Goal: Information Seeking & Learning: Learn about a topic

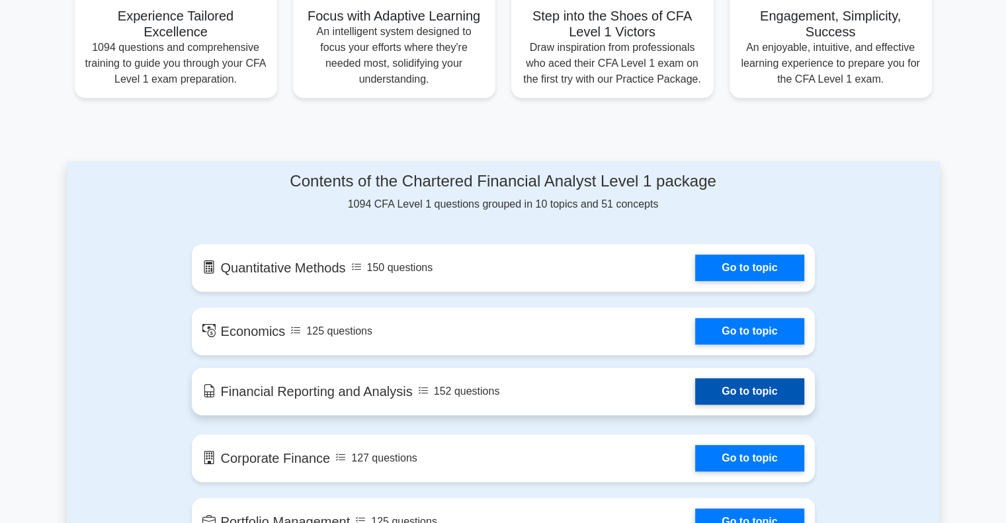
scroll to position [529, 0]
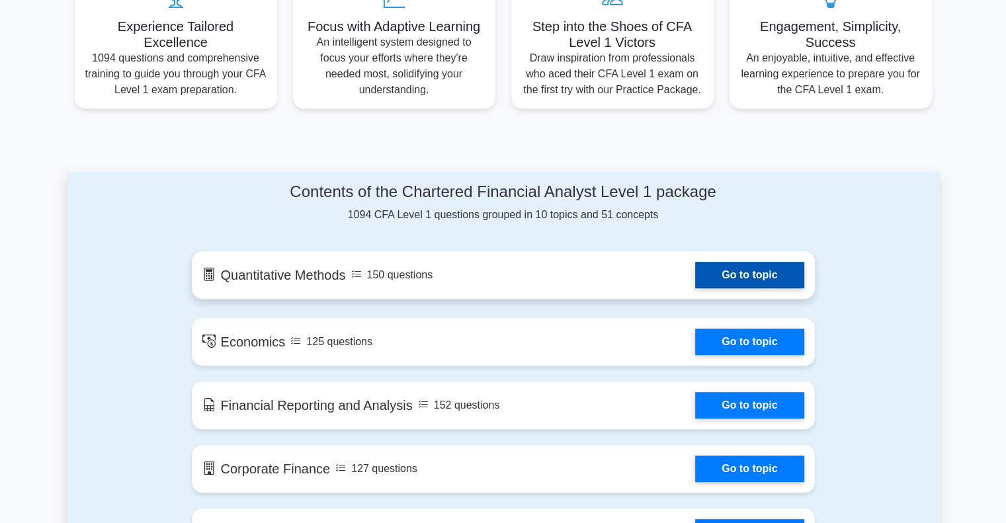
click at [695, 282] on link "Go to topic" at bounding box center [749, 275] width 109 height 26
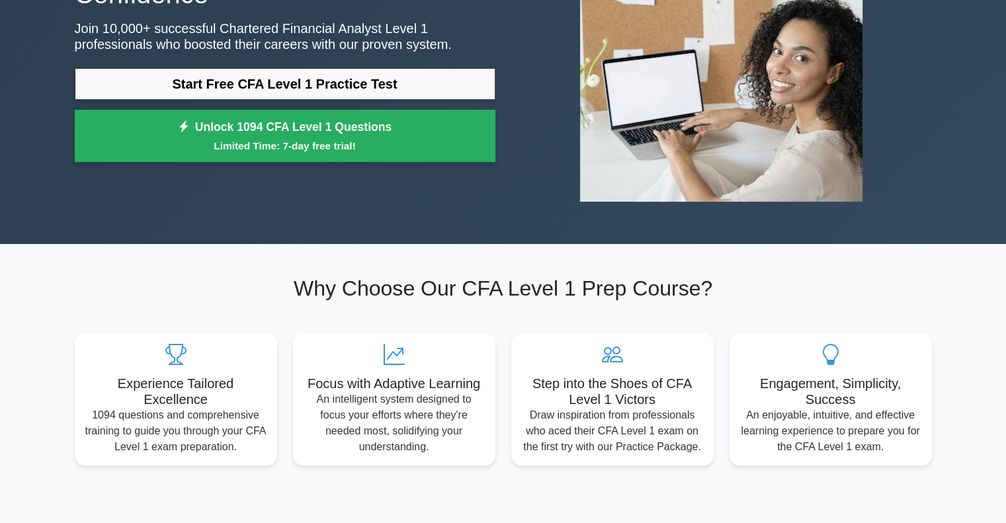
scroll to position [132, 0]
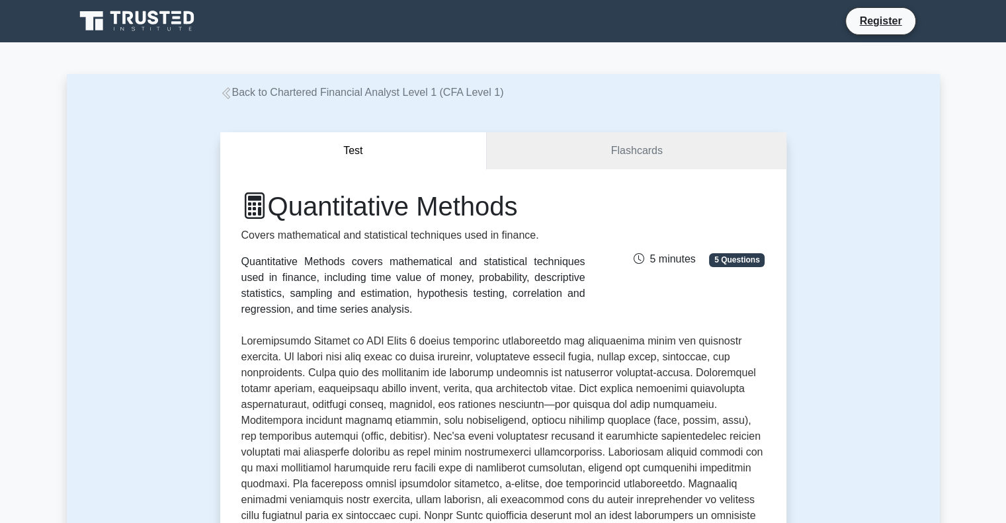
click at [296, 97] on link "Back to Chartered Financial Analyst Level 1 (CFA Level 1)" at bounding box center [362, 92] width 284 height 11
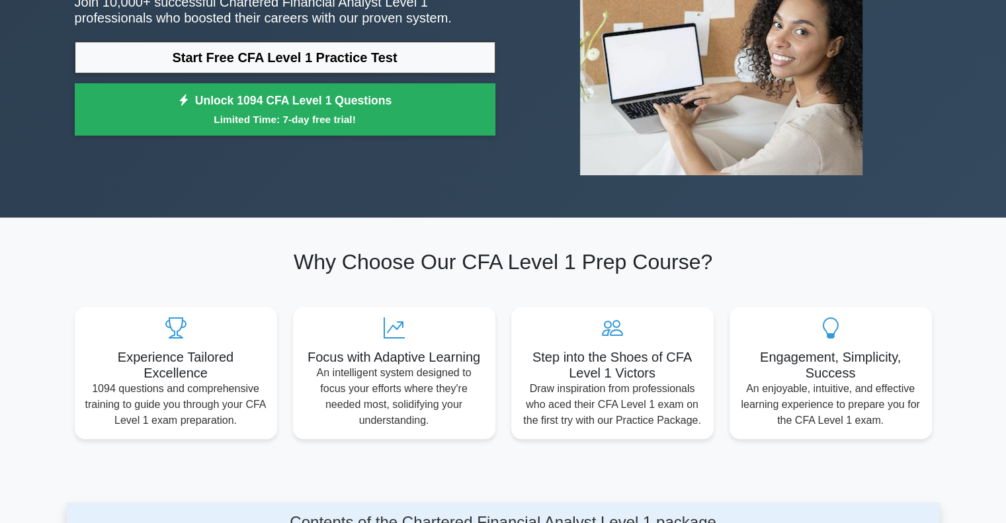
scroll to position [66, 0]
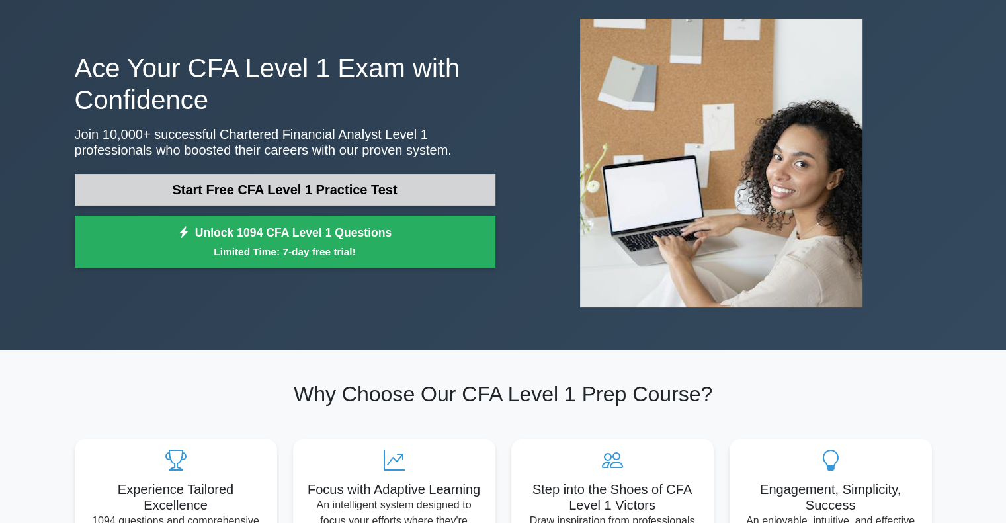
click at [241, 198] on link "Start Free CFA Level 1 Practice Test" at bounding box center [285, 190] width 421 height 32
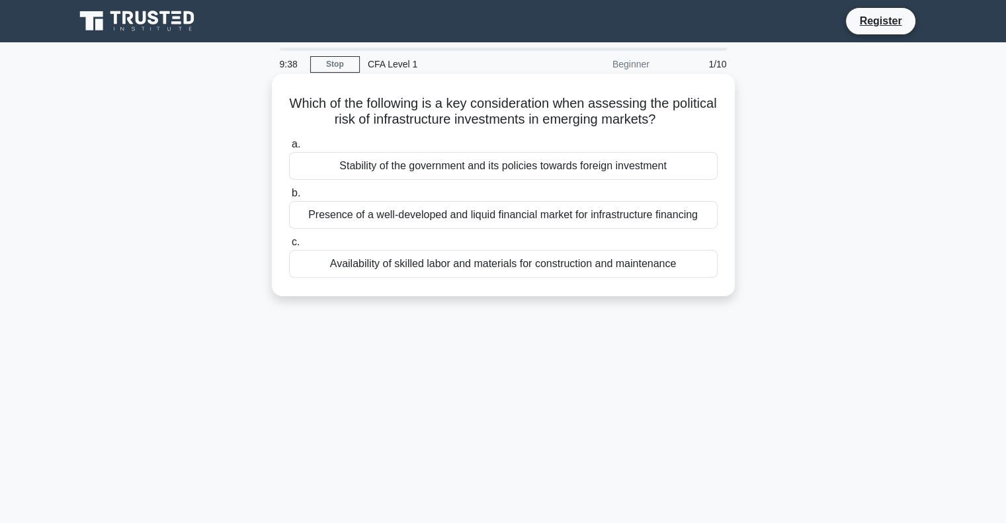
click at [601, 162] on div "Stability of the government and its policies towards foreign investment" at bounding box center [503, 166] width 429 height 28
click at [289, 149] on input "a. Stability of the government and its policies towards foreign investment" at bounding box center [289, 144] width 0 height 9
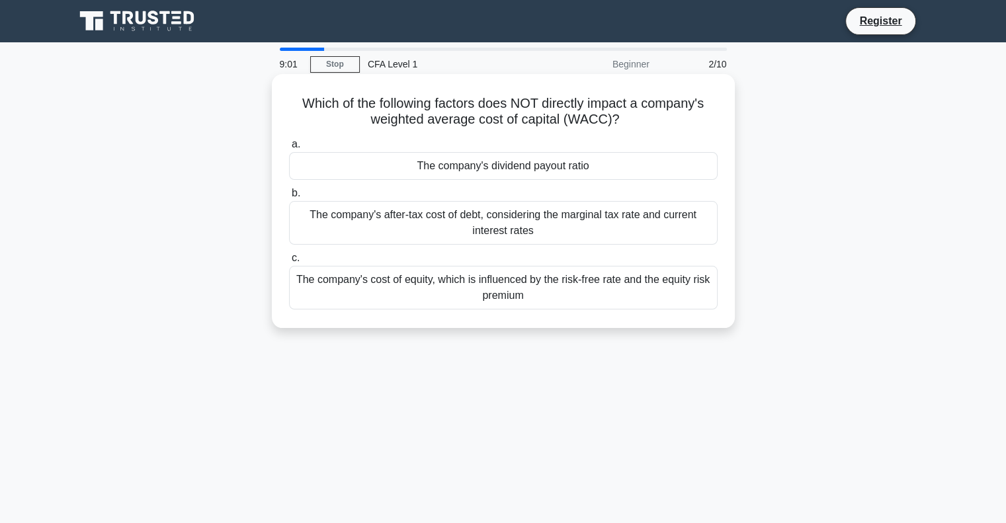
click at [547, 220] on div "The company's after-tax cost of debt, considering the marginal tax rate and cur…" at bounding box center [503, 223] width 429 height 44
click at [289, 198] on input "b. The company's after-tax cost of debt, considering the marginal tax rate and …" at bounding box center [289, 193] width 0 height 9
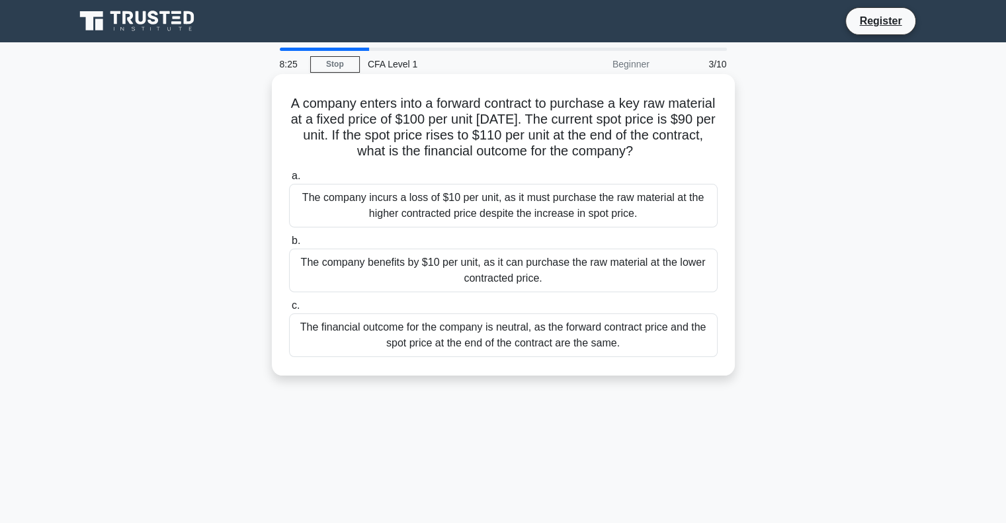
click at [509, 279] on div "The company benefits by $10 per unit, as it can purchase the raw material at th…" at bounding box center [503, 271] width 429 height 44
click at [289, 245] on input "b. The company benefits by $10 per unit, as it can purchase the raw material at…" at bounding box center [289, 241] width 0 height 9
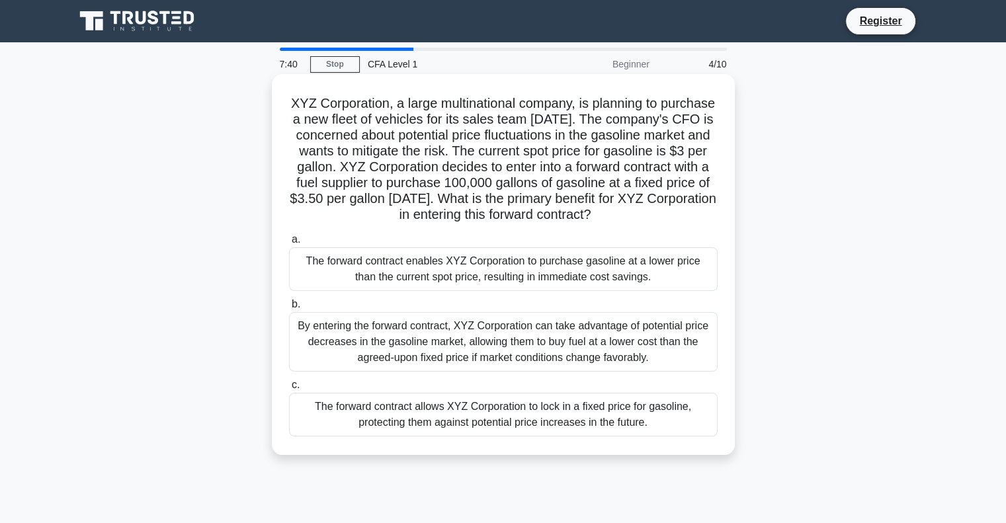
click at [476, 437] on div "The forward contract allows XYZ Corporation to lock in a fixed price for gasoli…" at bounding box center [503, 415] width 429 height 44
click at [289, 390] on input "c. The forward contract allows XYZ Corporation to lock in a fixed price for gas…" at bounding box center [289, 385] width 0 height 9
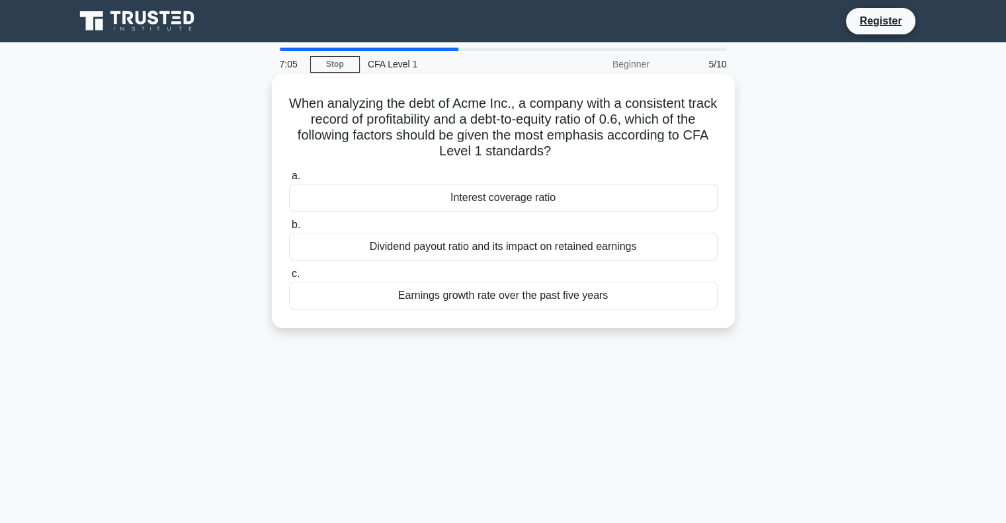
click at [490, 301] on div "Earnings growth rate over the past five years" at bounding box center [503, 296] width 429 height 28
click at [289, 279] on input "c. Earnings growth rate over the past five years" at bounding box center [289, 274] width 0 height 9
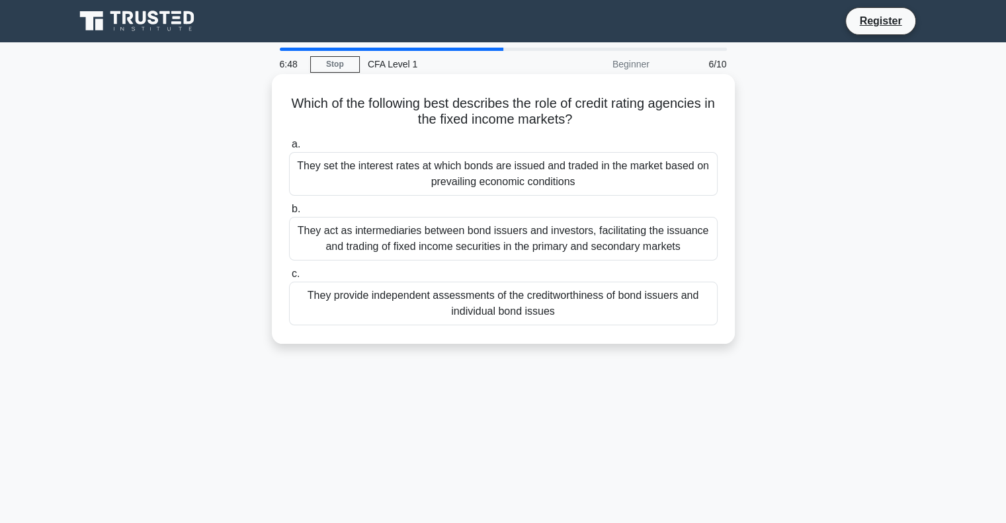
click at [564, 302] on div "They provide independent assessments of the creditworthiness of bond issuers an…" at bounding box center [503, 304] width 429 height 44
click at [289, 279] on input "c. They provide independent assessments of the creditworthiness of bond issuers…" at bounding box center [289, 274] width 0 height 9
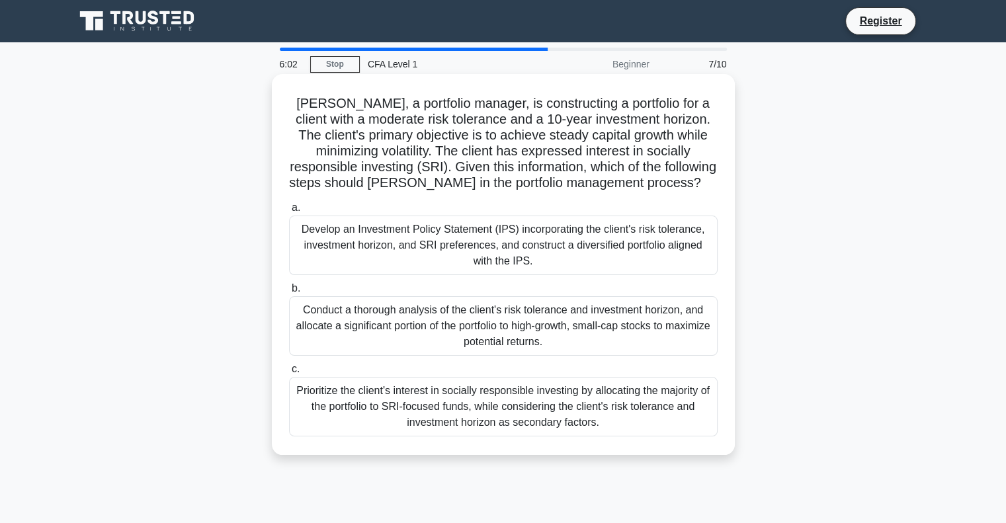
click at [646, 244] on div "Develop an Investment Policy Statement (IPS) incorporating the client's risk to…" at bounding box center [503, 246] width 429 height 60
click at [289, 212] on input "a. Develop an Investment Policy Statement (IPS) incorporating the client's risk…" at bounding box center [289, 208] width 0 height 9
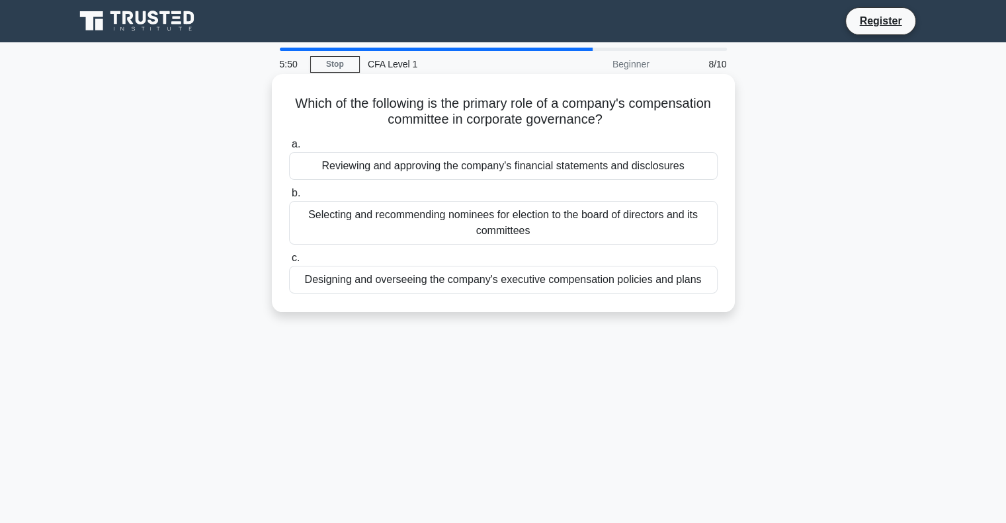
click at [691, 288] on div "Designing and overseeing the company's executive compensation policies and plans" at bounding box center [503, 280] width 429 height 28
click at [289, 263] on input "c. Designing and overseeing the company's executive compensation policies and p…" at bounding box center [289, 258] width 0 height 9
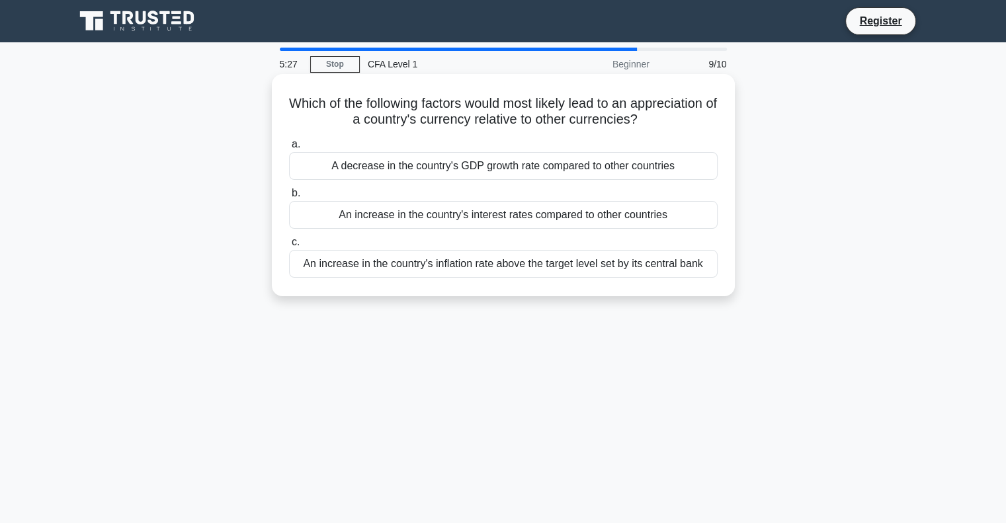
click at [555, 224] on div "An increase in the country's interest rates compared to other countries" at bounding box center [503, 215] width 429 height 28
click at [289, 198] on input "b. An increase in the country's interest rates compared to other countries" at bounding box center [289, 193] width 0 height 9
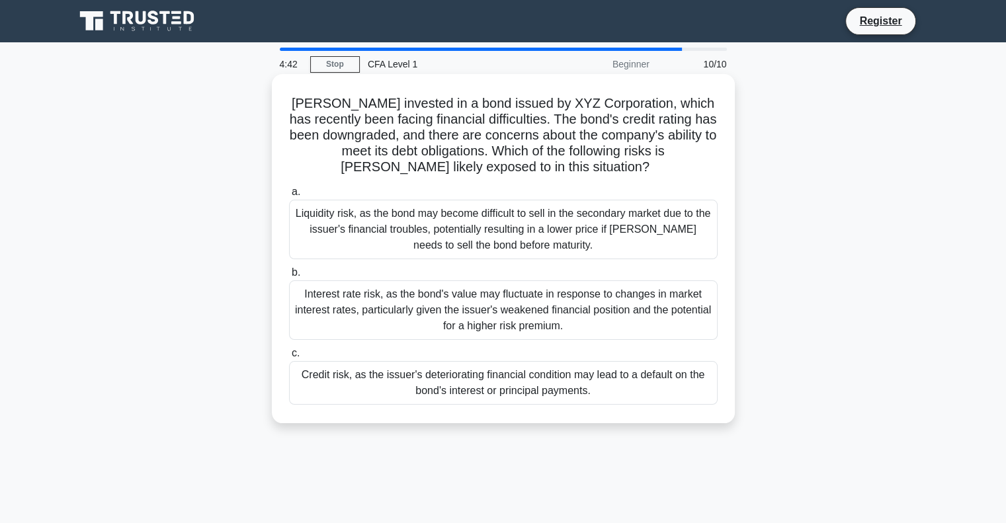
click at [576, 383] on div "Credit risk, as the issuer's deteriorating financial condition may lead to a de…" at bounding box center [503, 383] width 429 height 44
click at [289, 358] on input "c. Credit risk, as the issuer's deteriorating financial condition may lead to a…" at bounding box center [289, 353] width 0 height 9
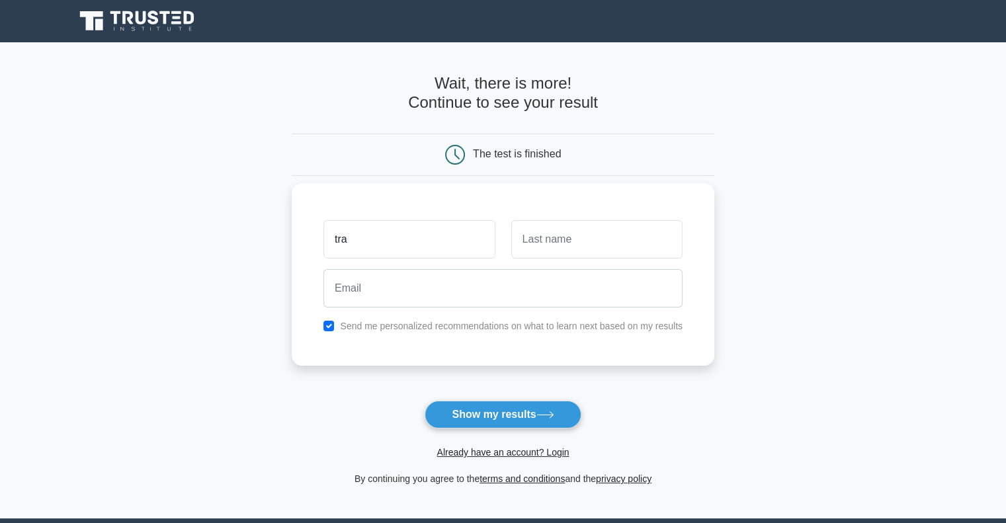
type input "tra"
click at [547, 235] on input "text" at bounding box center [596, 239] width 171 height 38
type input "tra"
click at [482, 310] on div at bounding box center [503, 288] width 375 height 49
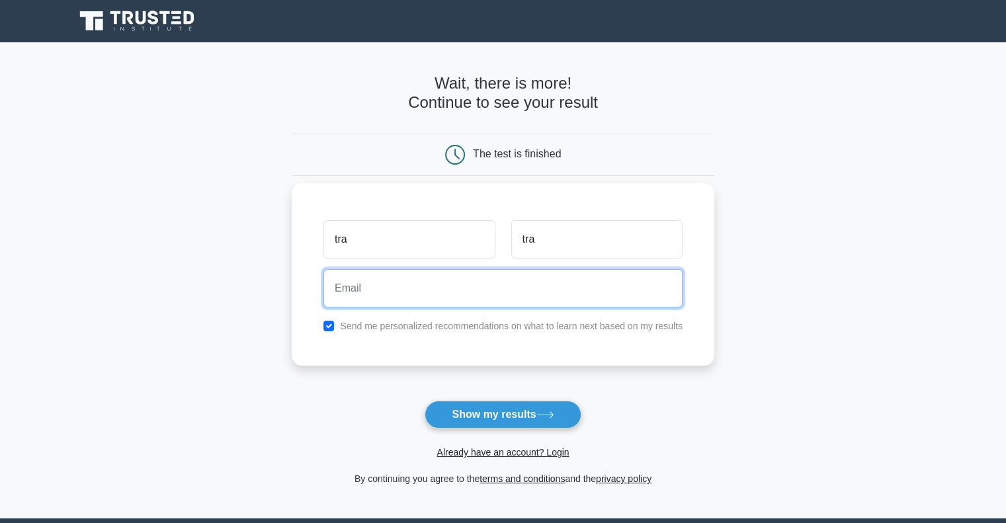
click at [490, 296] on input "email" at bounding box center [503, 288] width 359 height 38
type input "tracy.truong215@gmail.com"
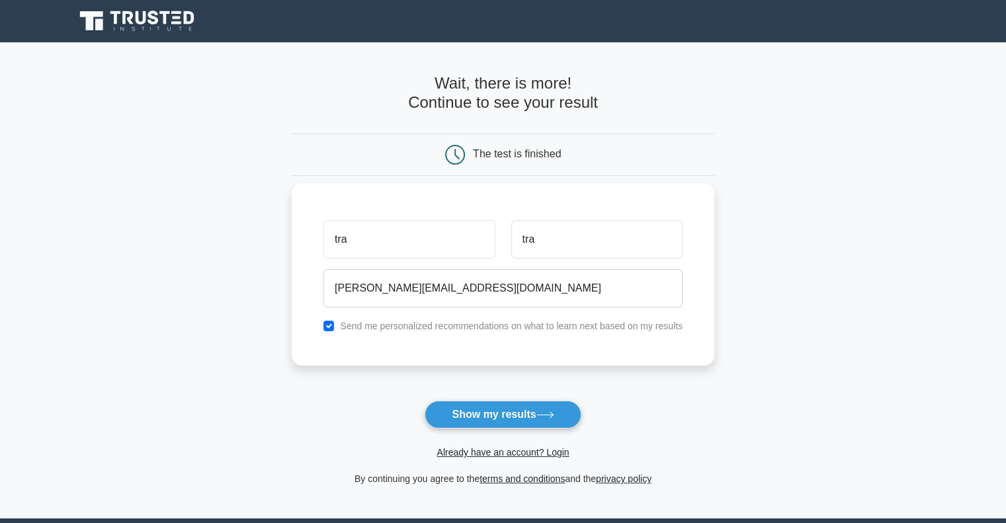
click at [441, 331] on label "Send me personalized recommendations on what to learn next based on my results" at bounding box center [511, 326] width 343 height 11
click at [333, 328] on input "checkbox" at bounding box center [329, 326] width 11 height 11
checkbox input "false"
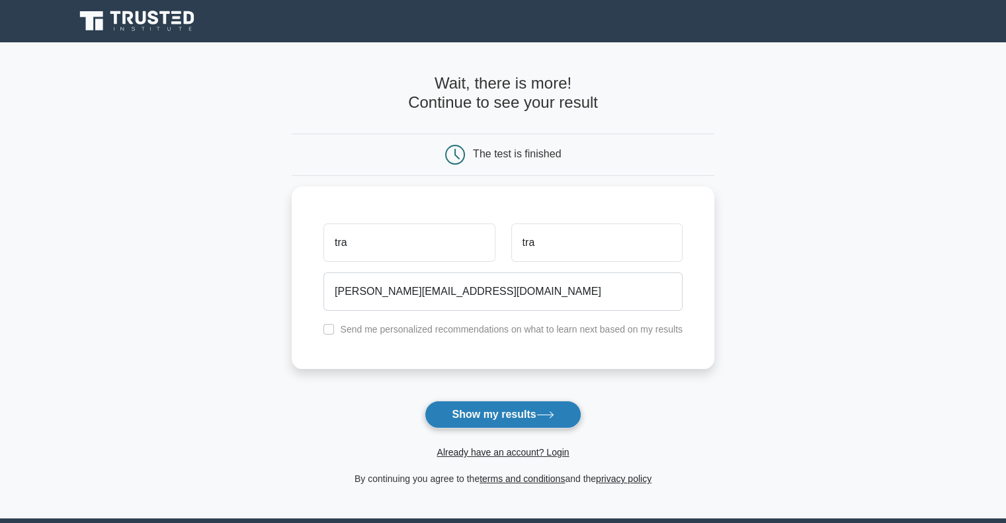
click at [503, 420] on button "Show my results" at bounding box center [503, 415] width 156 height 28
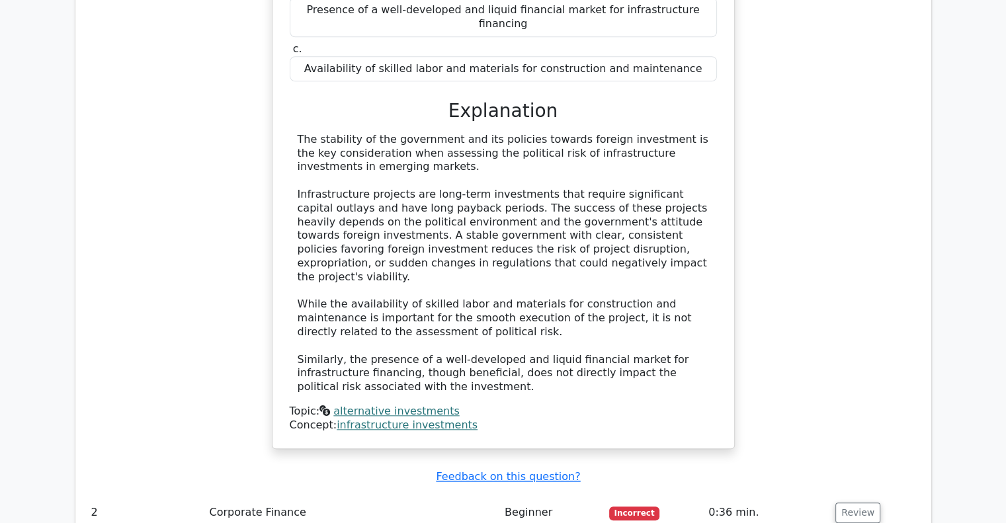
scroll to position [1323, 0]
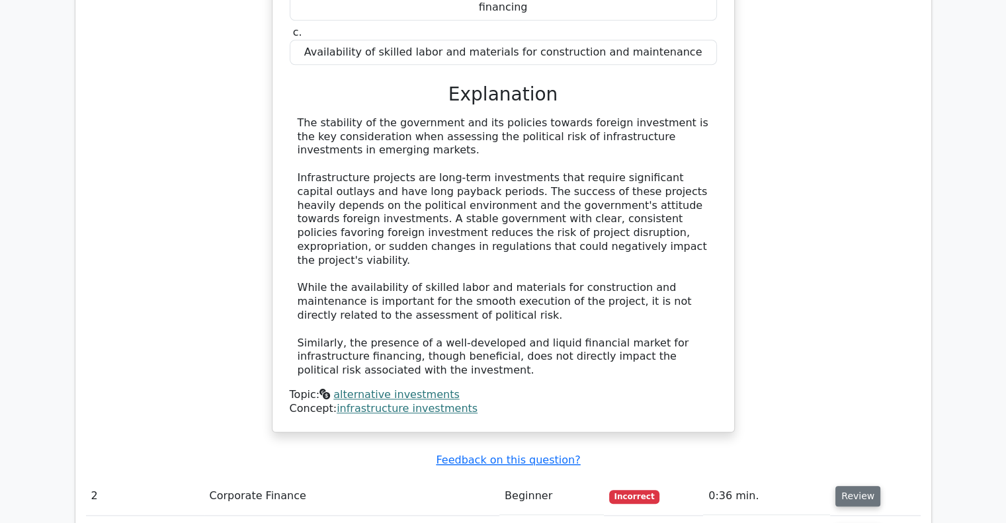
click at [860, 486] on button "Review" at bounding box center [858, 496] width 45 height 21
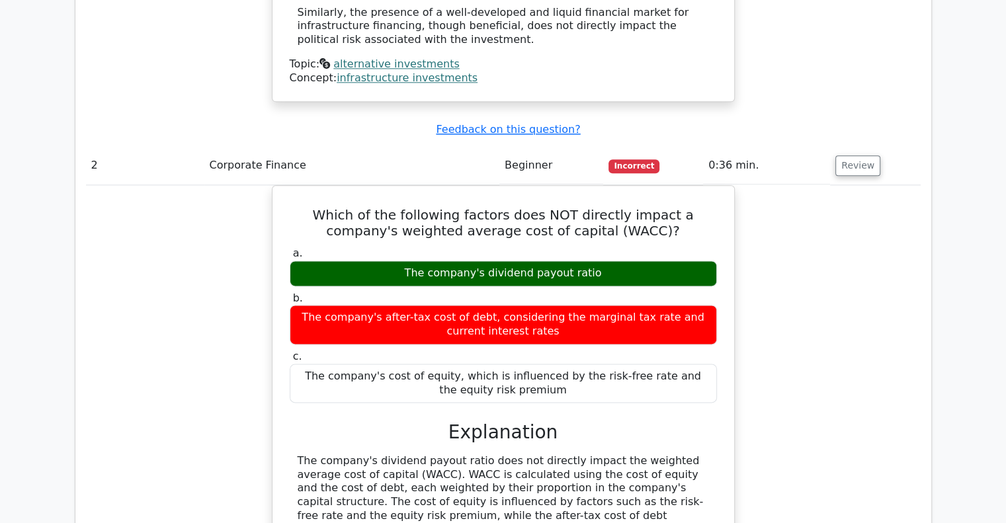
scroll to position [1919, 0]
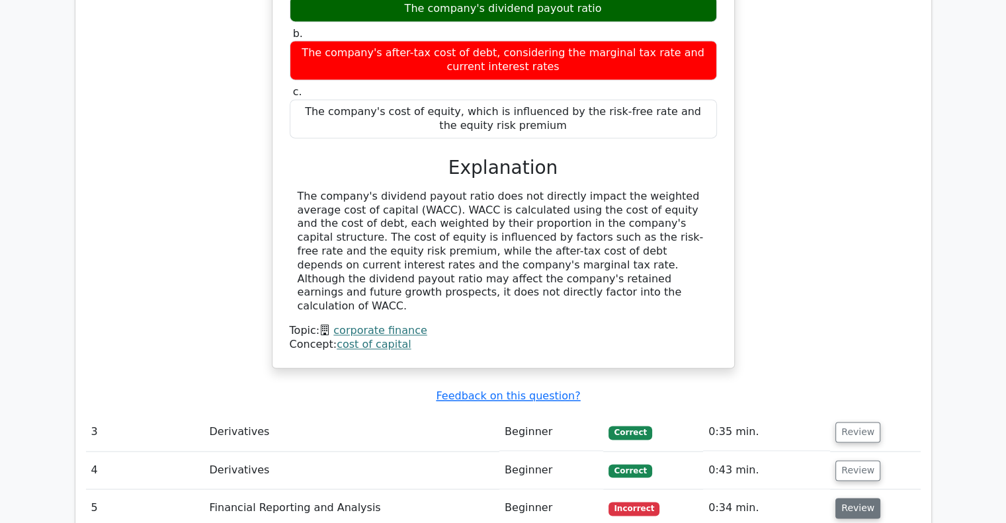
click at [863, 498] on button "Review" at bounding box center [858, 508] width 45 height 21
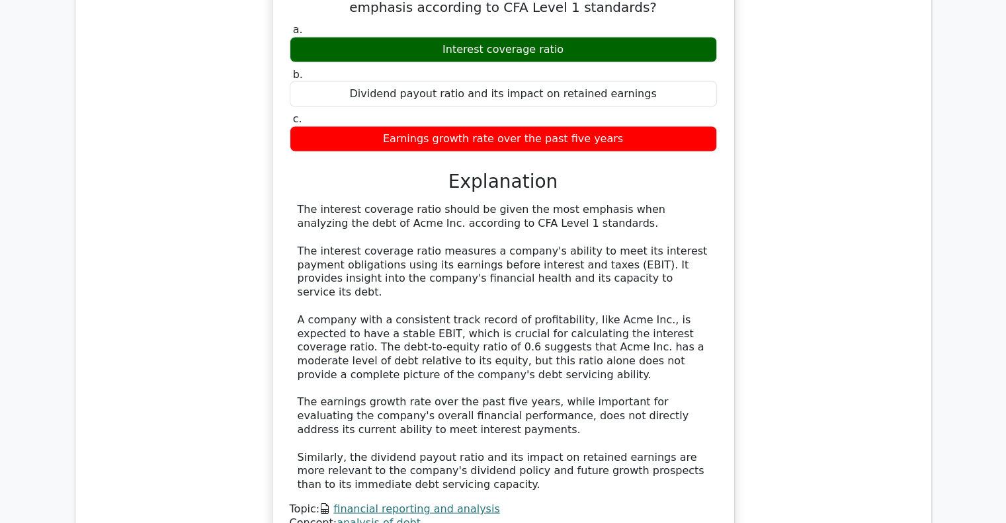
scroll to position [2514, 0]
